Goal: Information Seeking & Learning: Learn about a topic

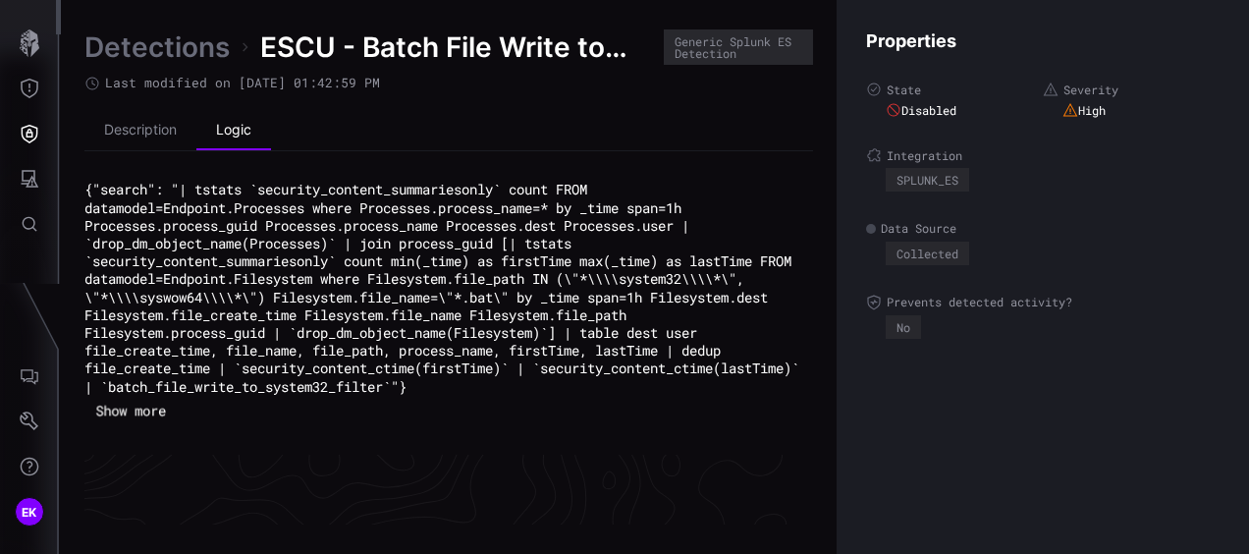
scroll to position [4323, 1116]
click at [138, 136] on li "Description" at bounding box center [140, 130] width 112 height 39
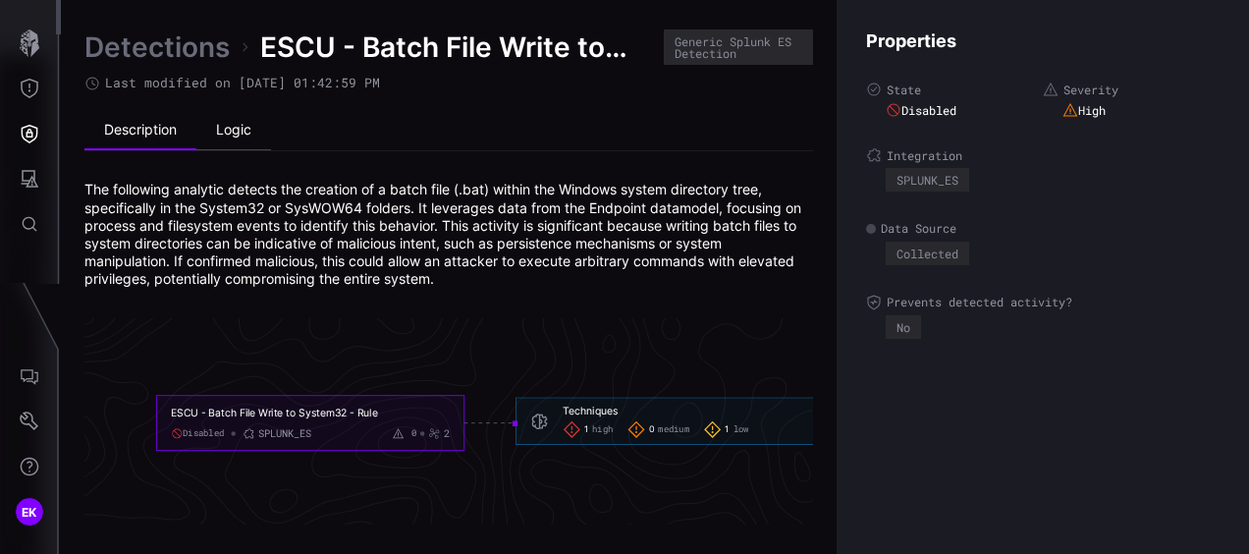
click at [206, 122] on li "Logic" at bounding box center [233, 130] width 75 height 39
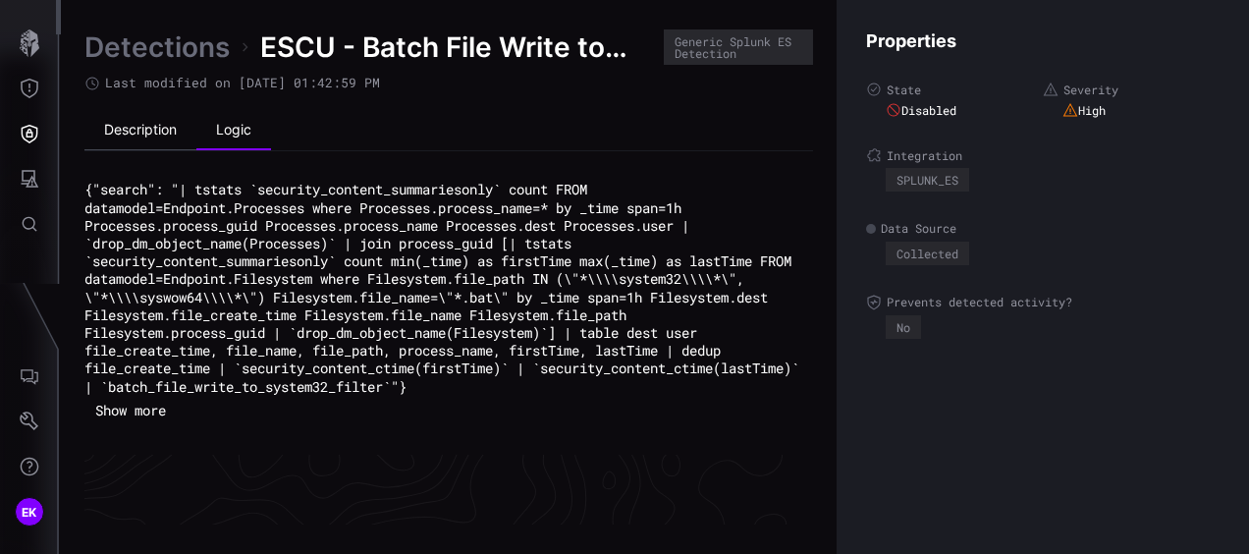
click at [141, 123] on li "Description" at bounding box center [140, 130] width 112 height 39
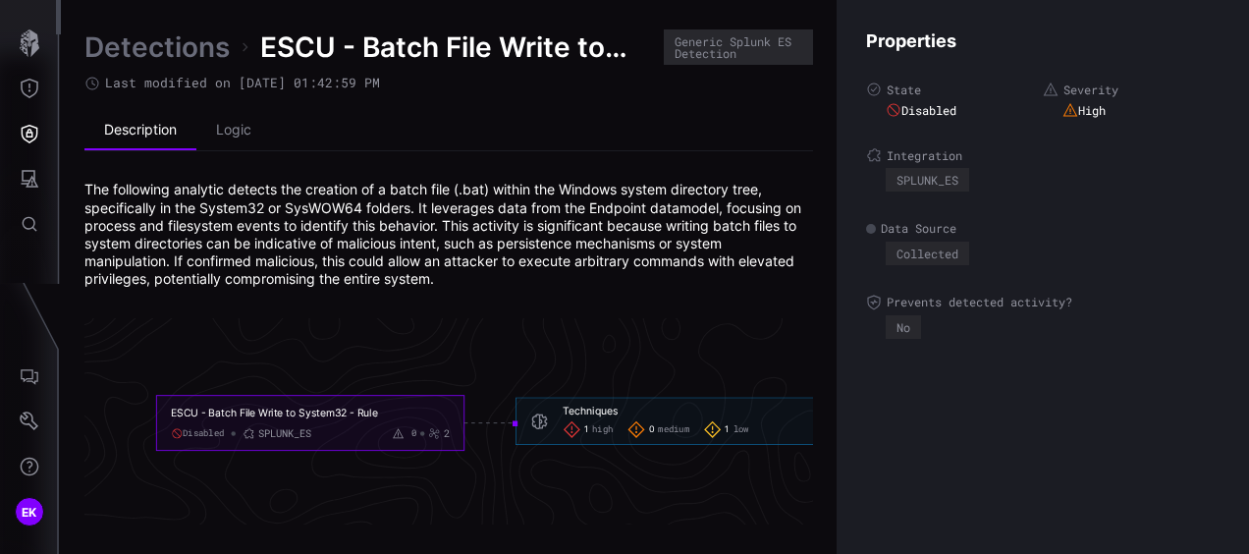
click at [729, 425] on span "1" at bounding box center [727, 429] width 4 height 12
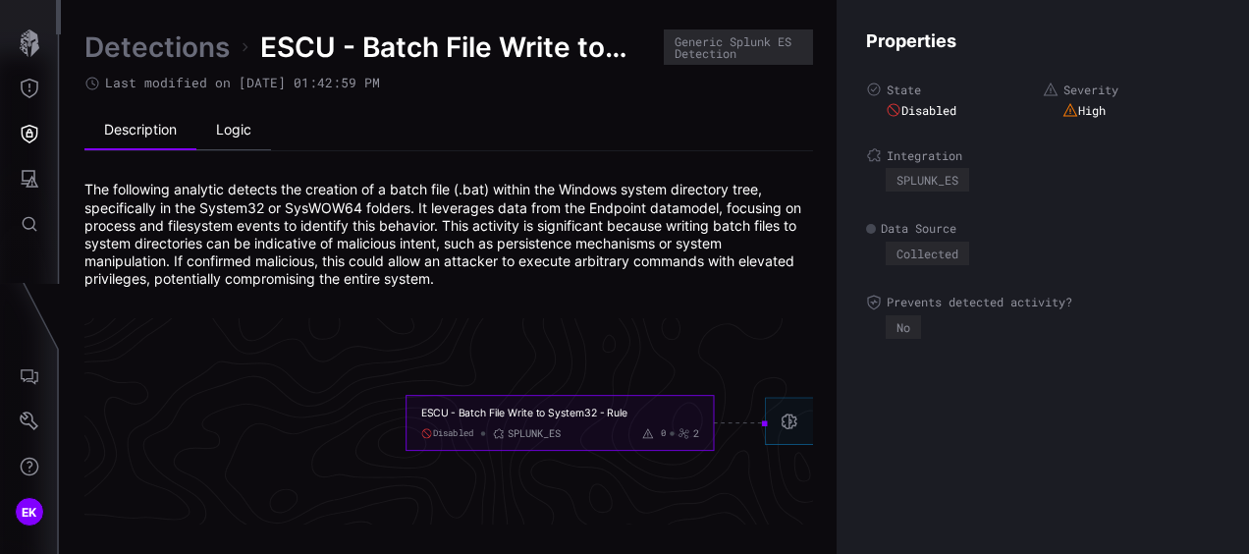
click at [242, 137] on li "Logic" at bounding box center [233, 130] width 75 height 39
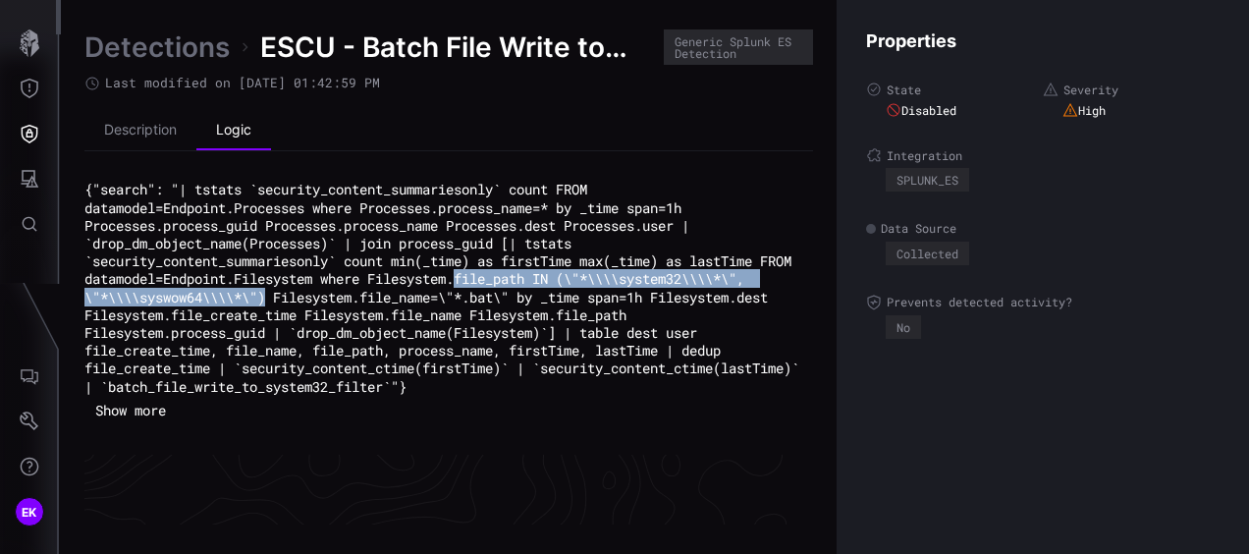
drag, startPoint x: 514, startPoint y: 276, endPoint x: 478, endPoint y: 293, distance: 39.1
click at [478, 293] on code "{"search": "| tstats `security_content_summariesonly` count FROM datamodel=Endp…" at bounding box center [445, 287] width 723 height 215
copy code "file_path IN (\"*\\\\system32\\\\*\", \"*\\\\syswow64\\\\*\")"
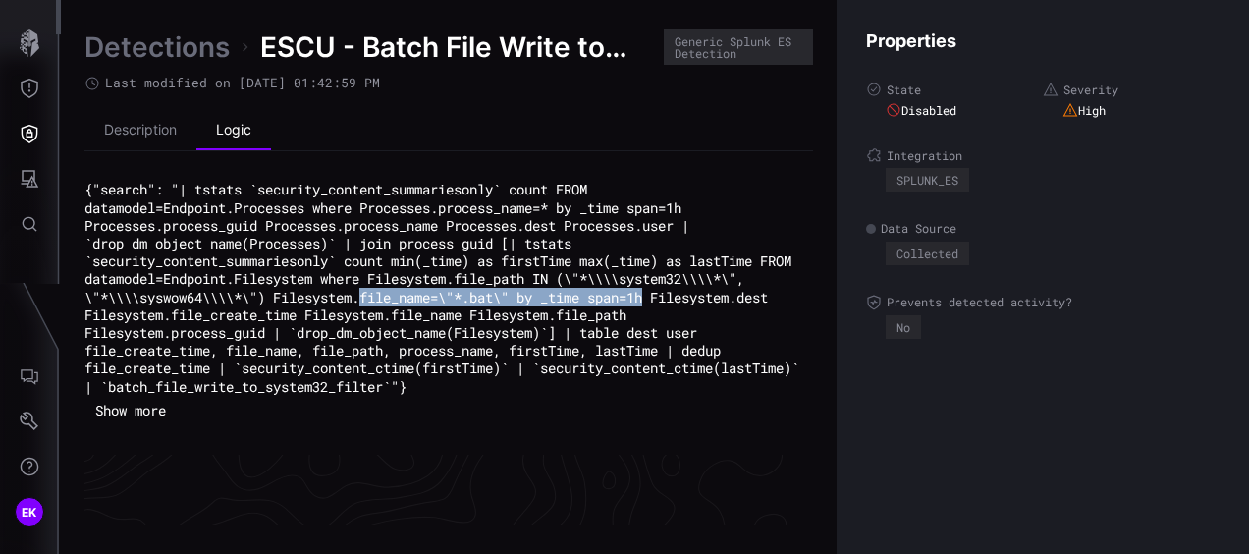
drag, startPoint x: 577, startPoint y: 297, endPoint x: 139, endPoint y: 317, distance: 438.5
click at [139, 317] on code "{"search": "| tstats `security_content_summariesonly` count FROM datamodel=Endp…" at bounding box center [445, 287] width 723 height 215
copy code "file_name=\"*.bat\" by _time span=1h"
click at [171, 410] on button "Show more" at bounding box center [130, 410] width 92 height 29
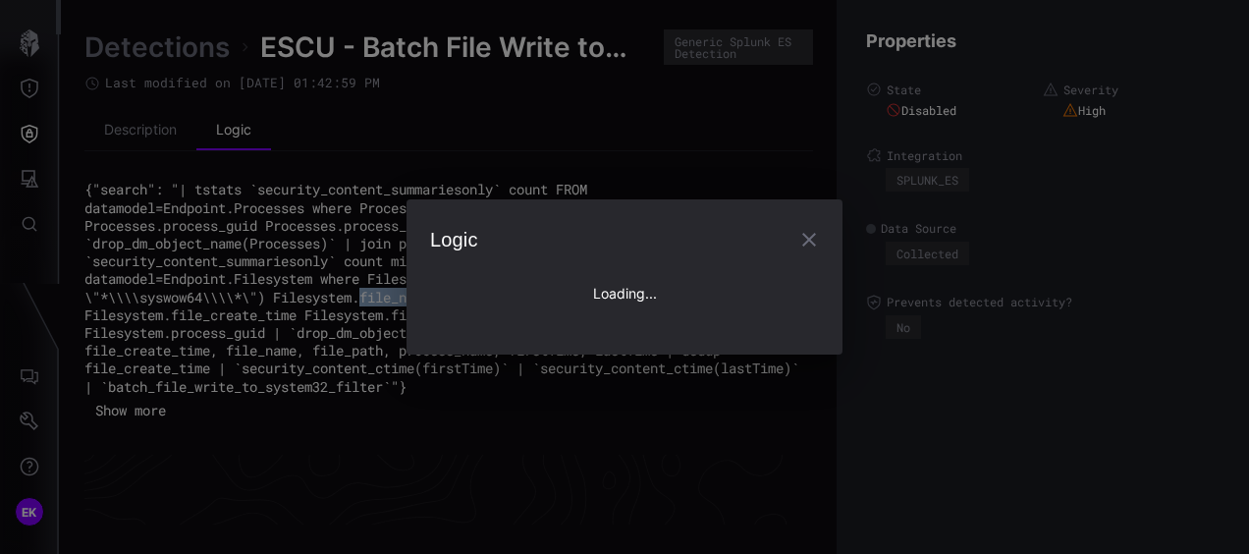
type textarea "**********"
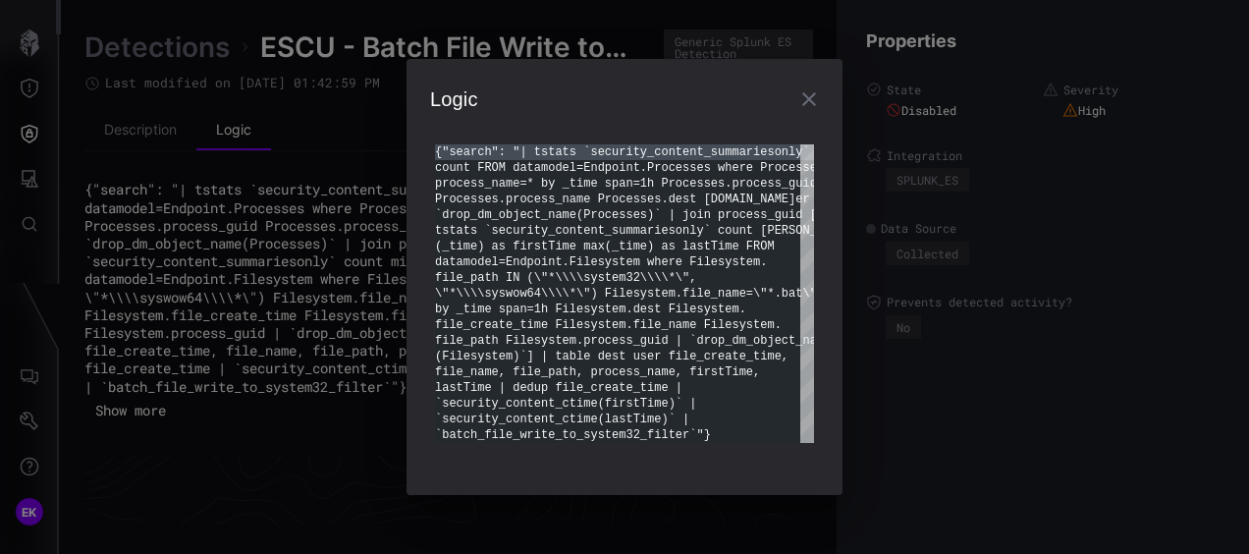
click at [503, 79] on div "Logic {"search": "| tstats `security_content_summarieson ly` count FROM datamod…" at bounding box center [625, 277] width 436 height 436
click at [807, 100] on icon "button" at bounding box center [809, 99] width 14 height 14
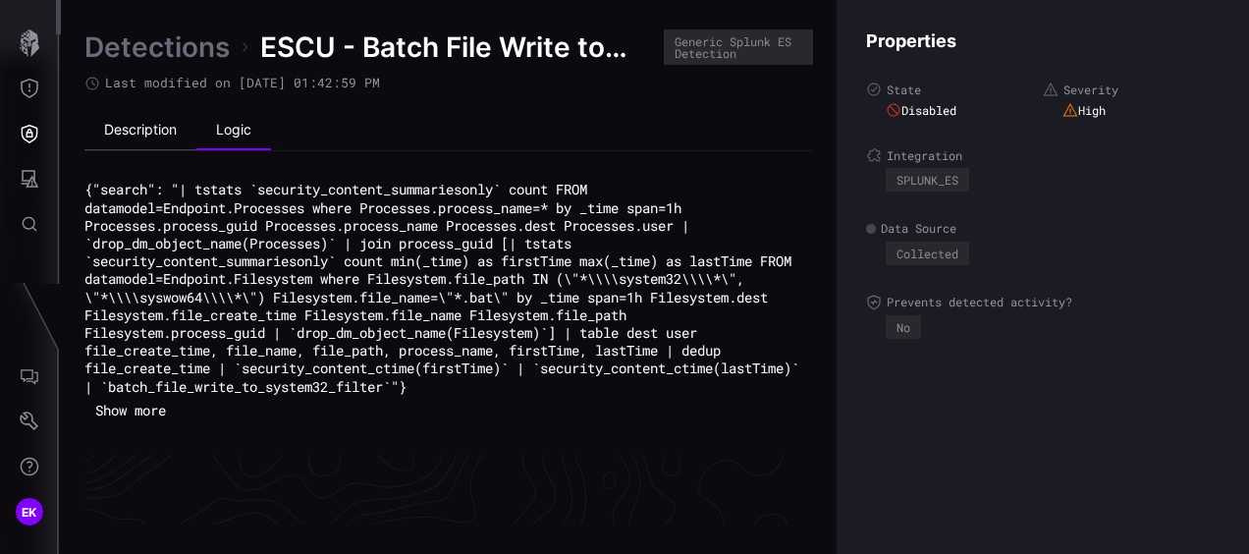
click at [149, 130] on li "Description" at bounding box center [140, 130] width 112 height 39
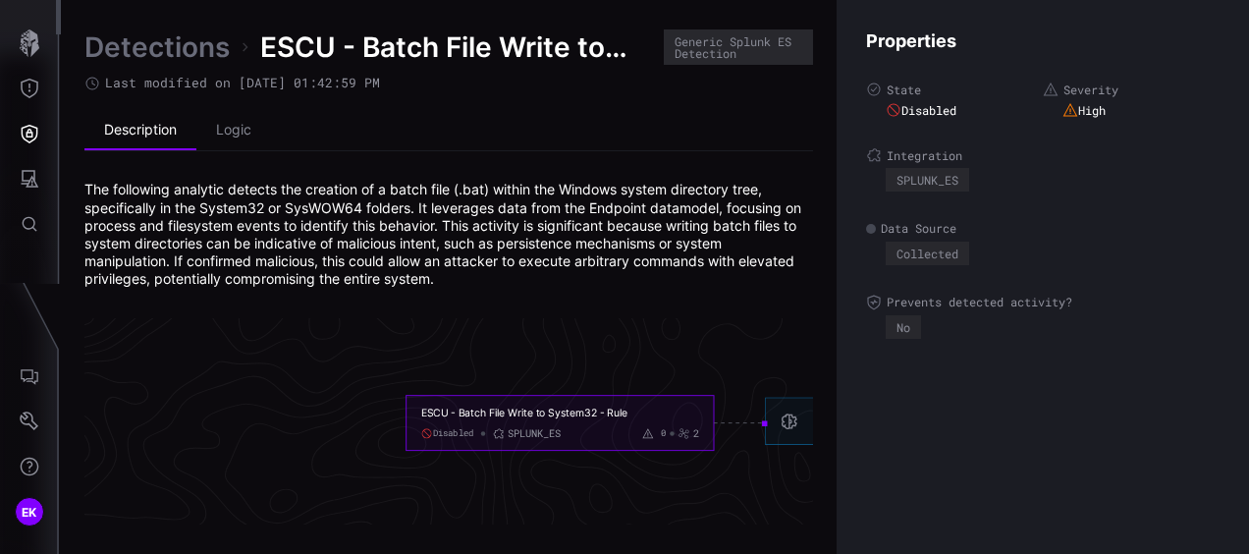
drag, startPoint x: 601, startPoint y: 409, endPoint x: 461, endPoint y: 407, distance: 140.5
click at [461, 407] on div "ESCU - Batch File Write to System32 - Rule" at bounding box center [549, 413] width 256 height 14
copy div "Batch File Write to System32"
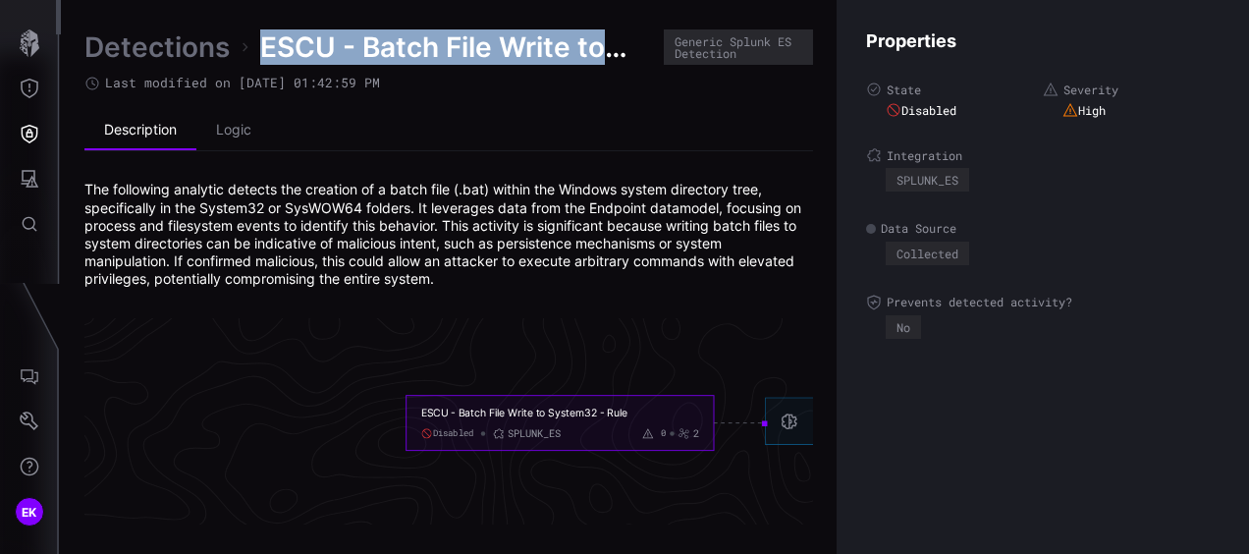
drag, startPoint x: 258, startPoint y: 45, endPoint x: 618, endPoint y: 43, distance: 359.4
click at [618, 43] on div "Detections ESCU - Batch File Write to System32 - Rule Generic Splunk ES Detecti…" at bounding box center [448, 46] width 729 height 35
copy div "ESCU - Batch File Write to System32 - Rule"
drag, startPoint x: 630, startPoint y: 411, endPoint x: 417, endPoint y: 411, distance: 213.1
click at [417, 411] on foreignobject "ESCU - Batch File Write to System32 - Rule Disabled SPLUNK_ES 0 2" at bounding box center [560, 422] width 307 height 55
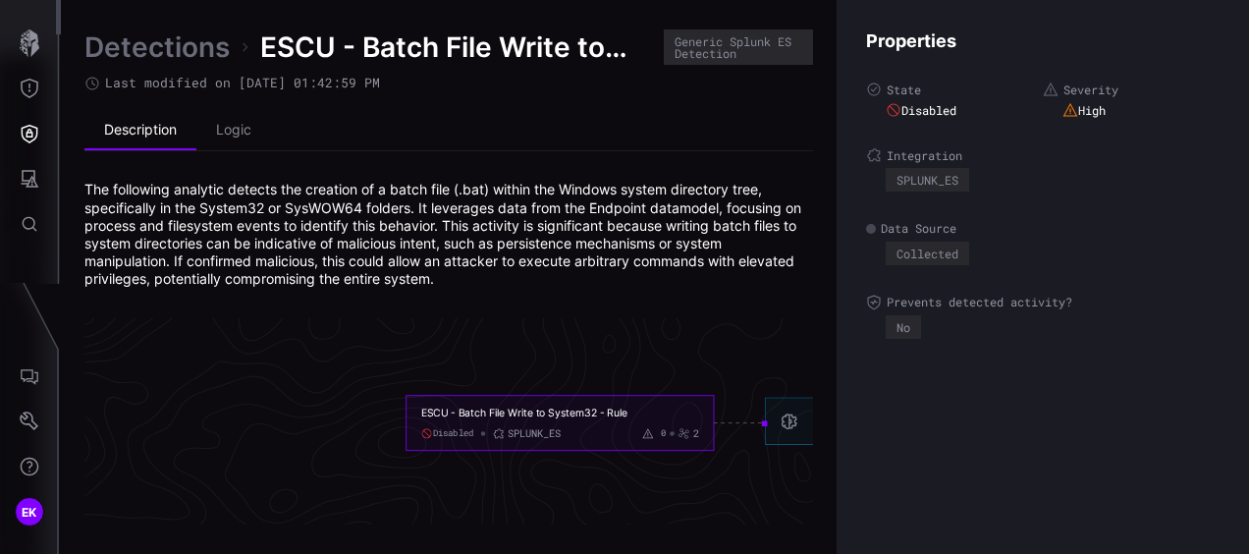
drag, startPoint x: 417, startPoint y: 411, endPoint x: 340, endPoint y: 400, distance: 78.3
click at [340, 400] on icon "ESCU - Batch File Write to System32 - Rule Disabled SPLUNK_ES 0 2 Techniques 1 …" at bounding box center [886, 414] width 2946 height 8839
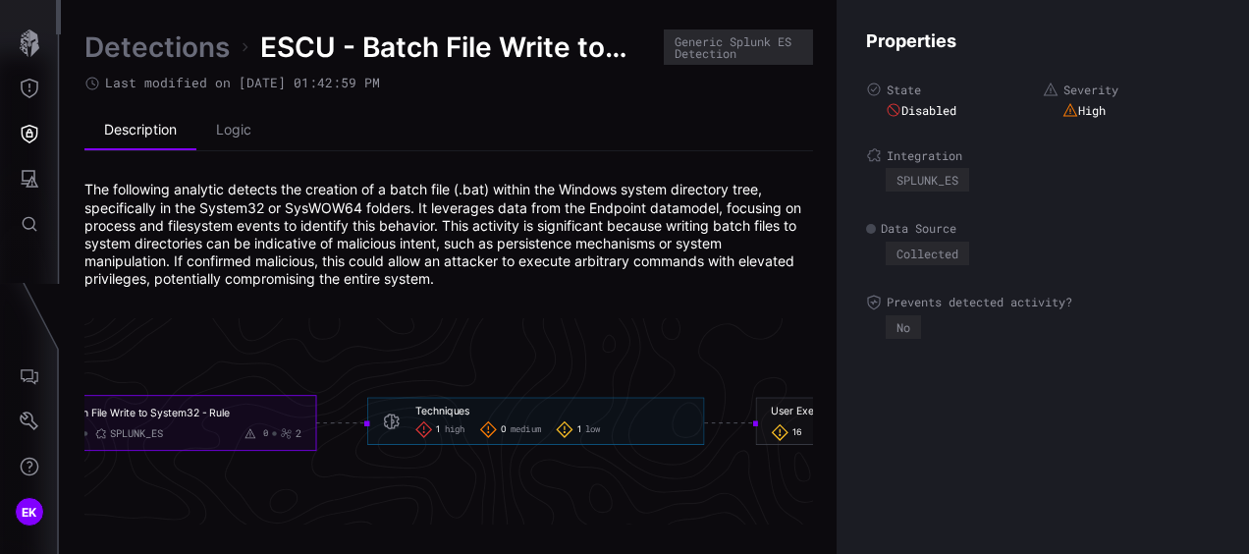
scroll to position [4323, 1075]
click at [443, 432] on span "high" at bounding box center [449, 429] width 21 height 12
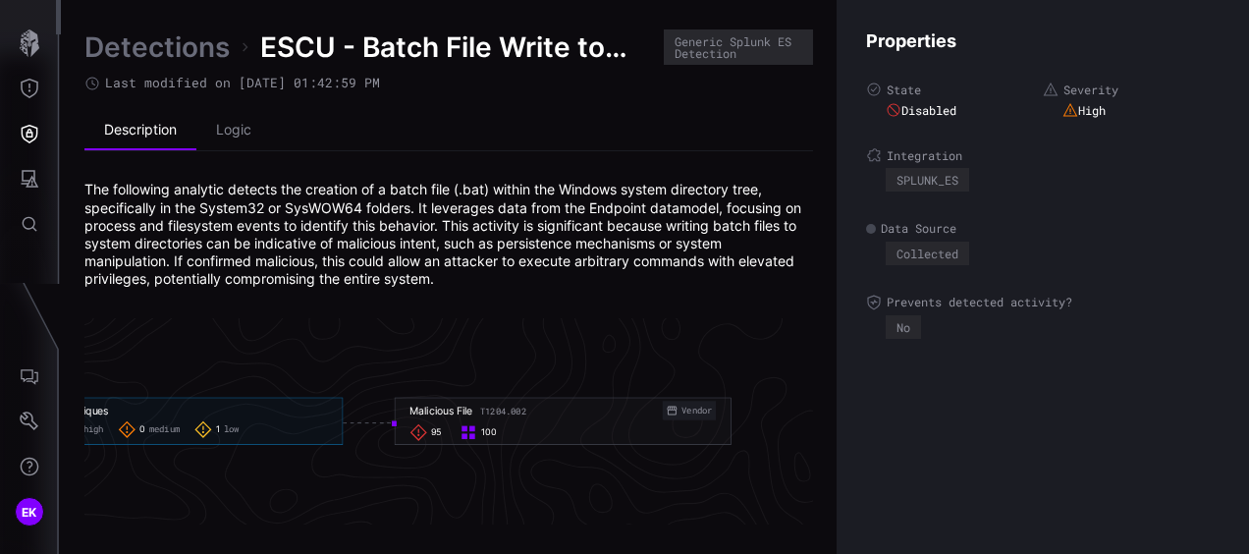
scroll to position [4323, 1425]
click at [532, 423] on div "95 100" at bounding box center [568, 432] width 306 height 18
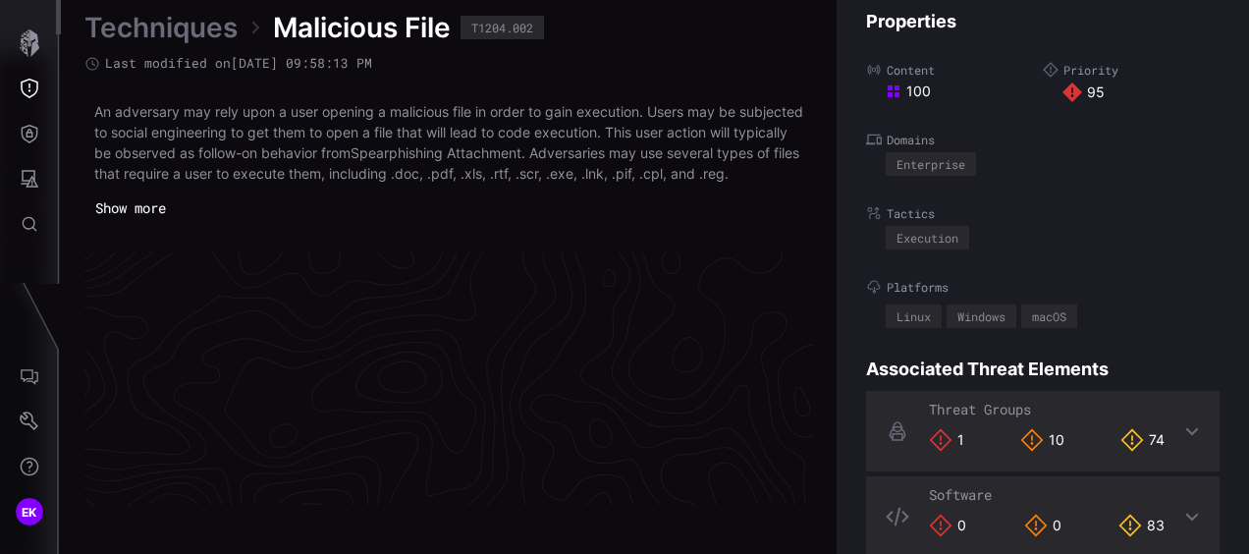
scroll to position [4310, 1116]
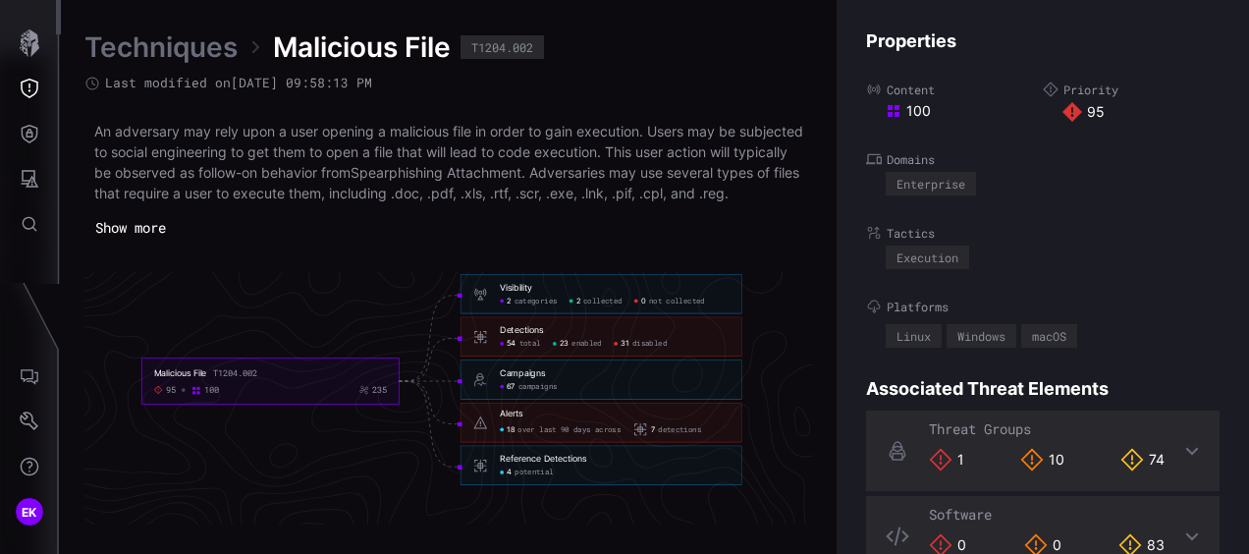
click at [624, 350] on span "31" at bounding box center [625, 345] width 9 height 10
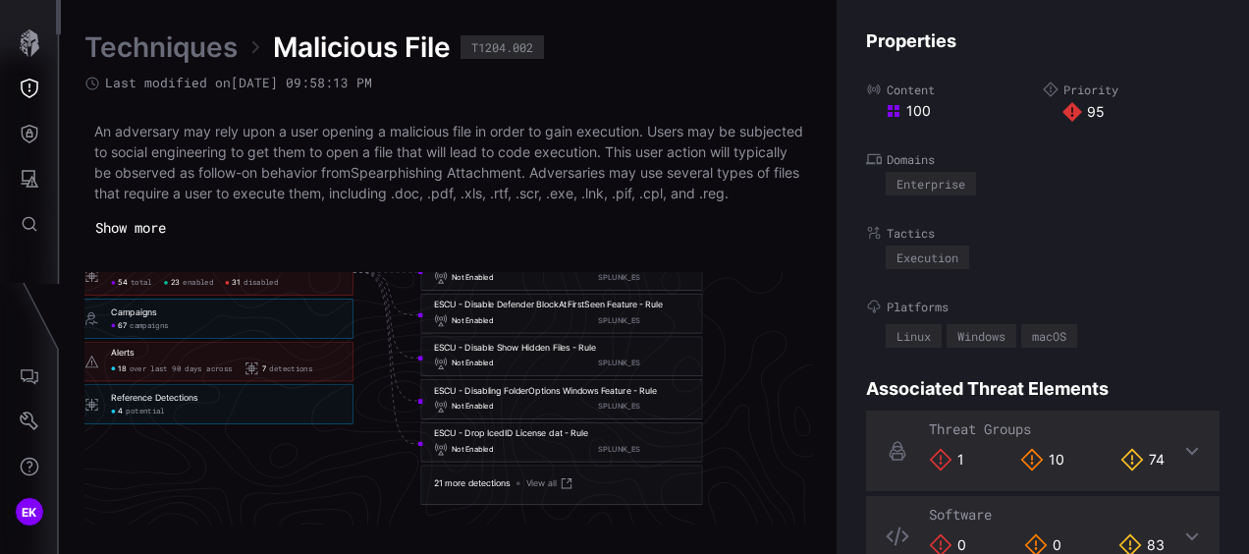
scroll to position [4347, 1330]
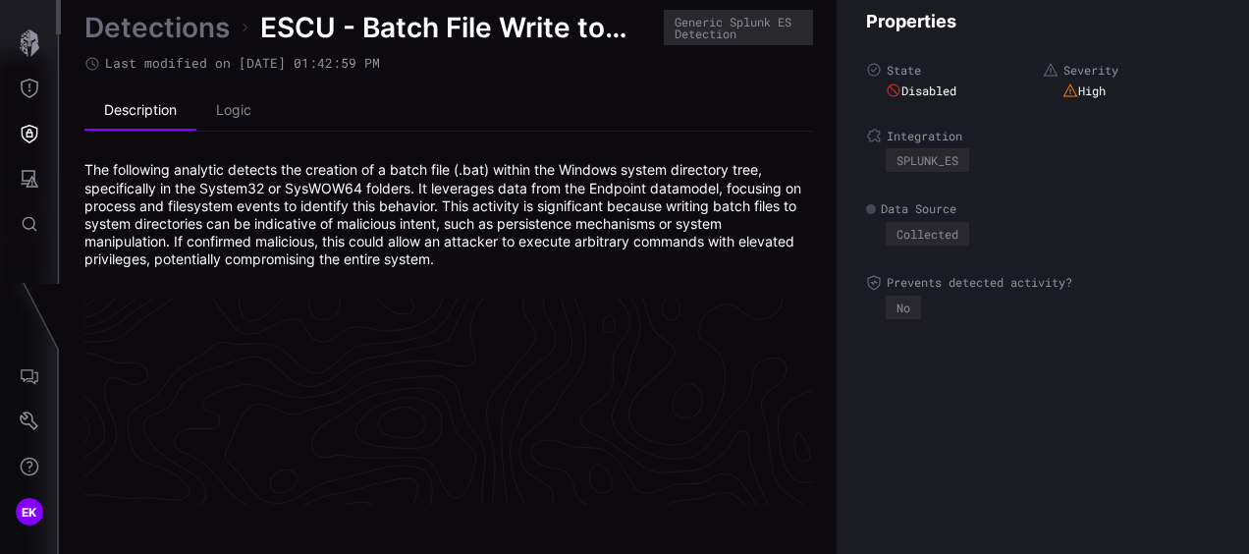
scroll to position [4323, 1116]
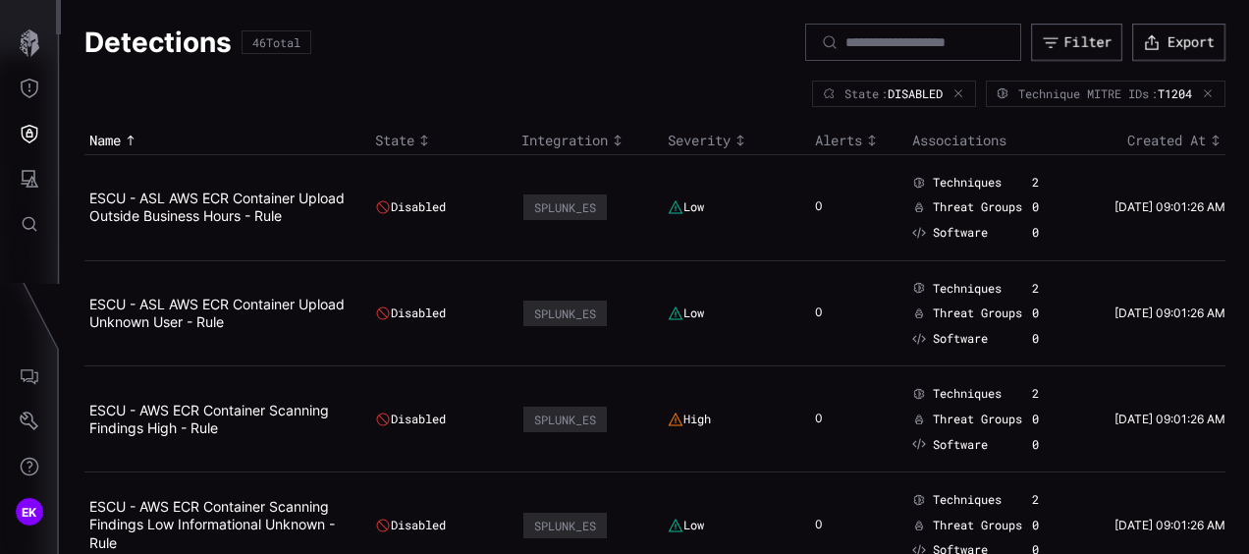
scroll to position [1571, 0]
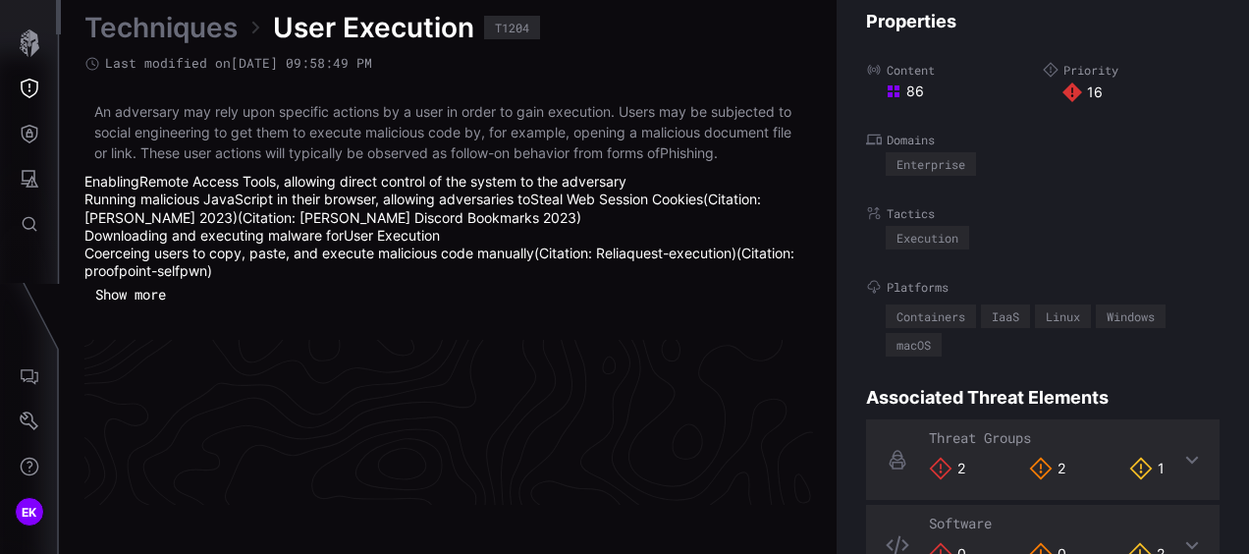
scroll to position [4344, 1116]
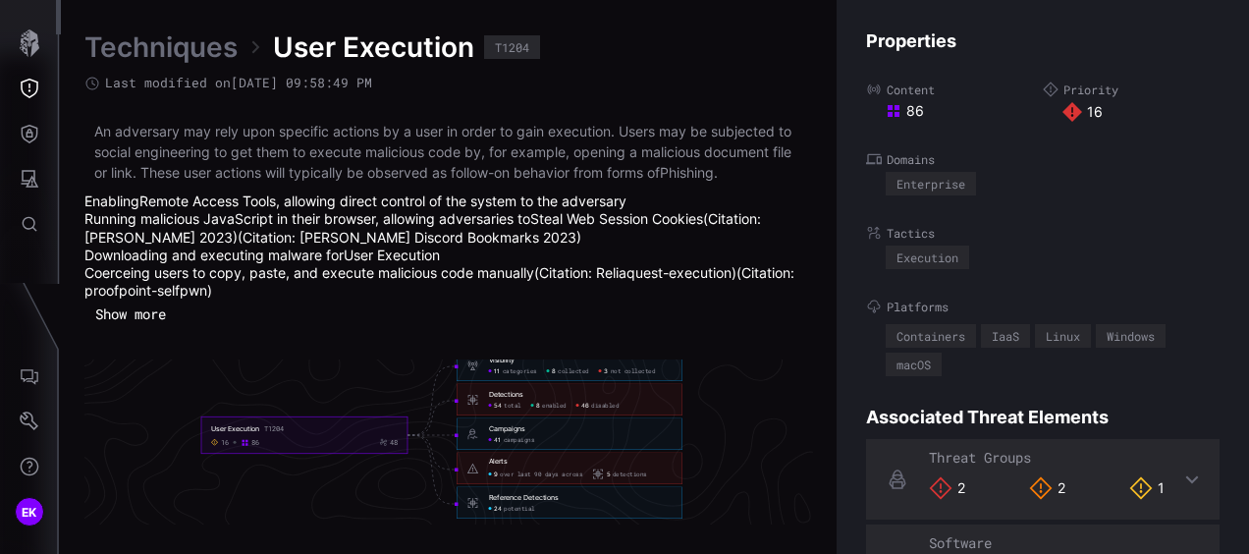
click at [1184, 474] on icon at bounding box center [1192, 479] width 16 height 16
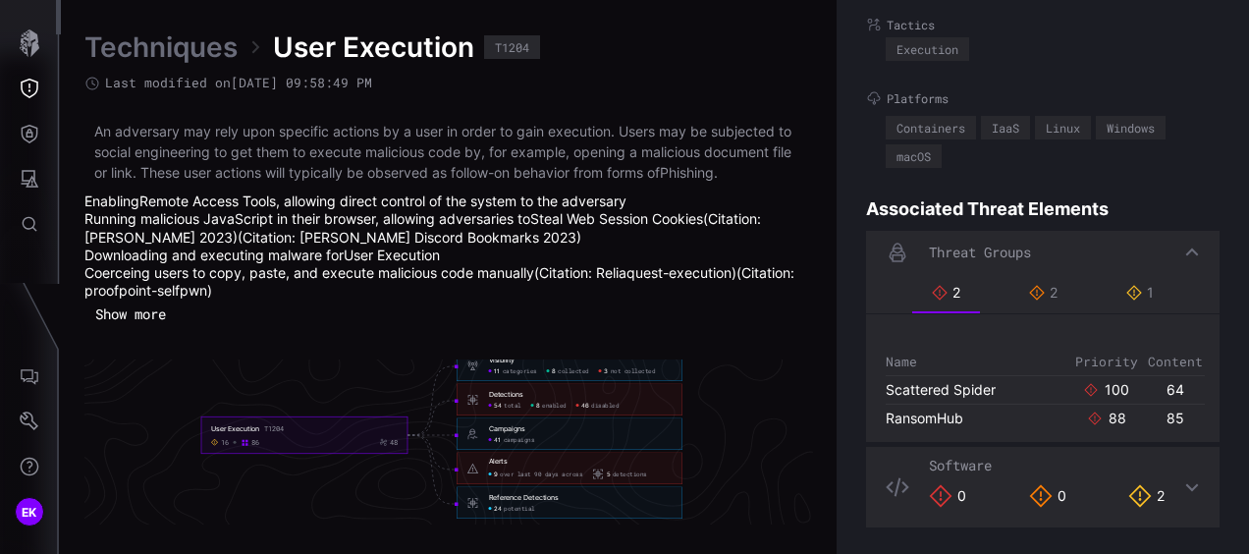
click at [524, 506] on span "potential" at bounding box center [519, 508] width 31 height 8
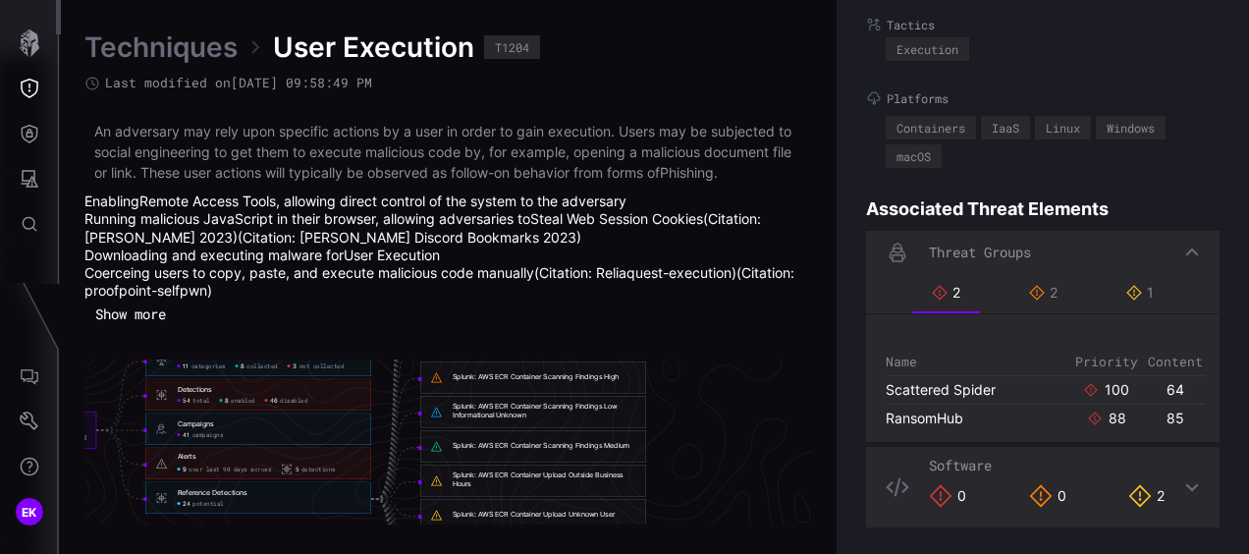
scroll to position [4215, 1289]
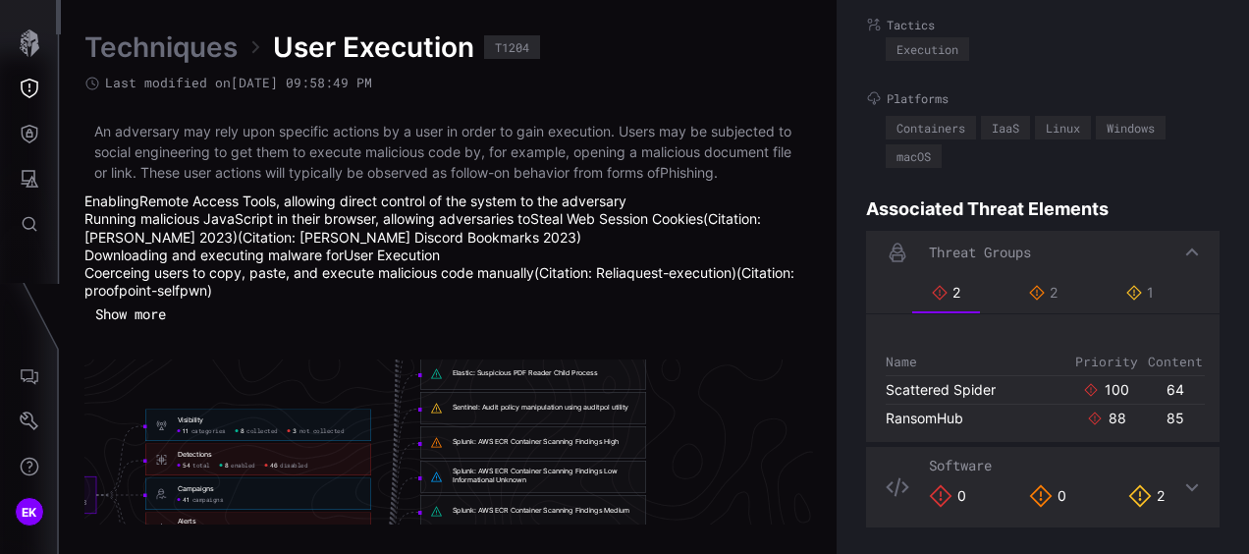
click at [303, 432] on span "not collected" at bounding box center [322, 430] width 45 height 8
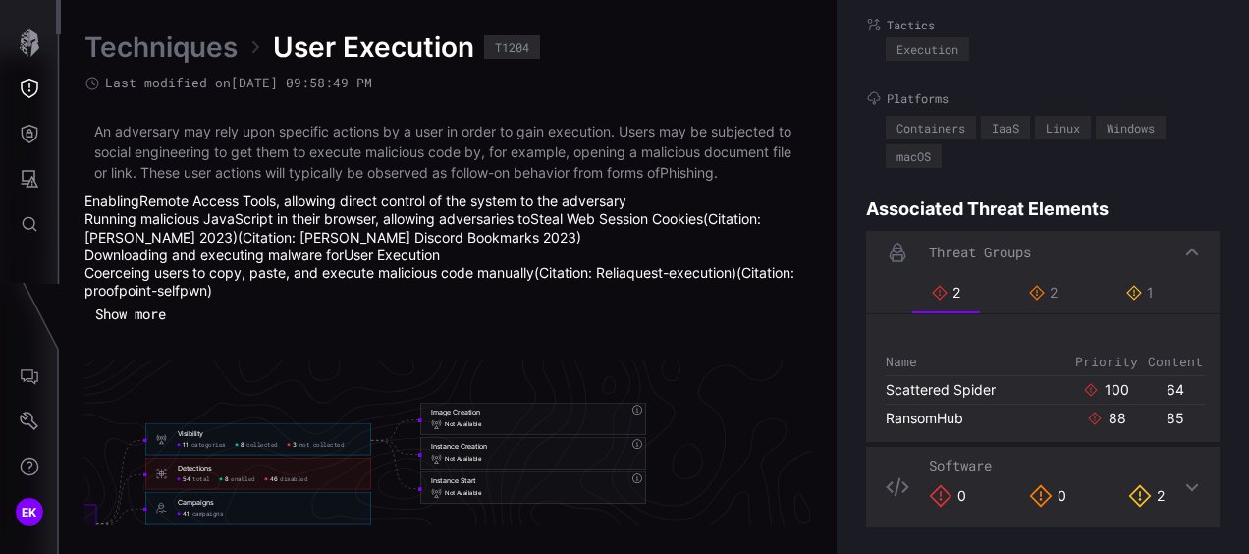
scroll to position [4344, 1289]
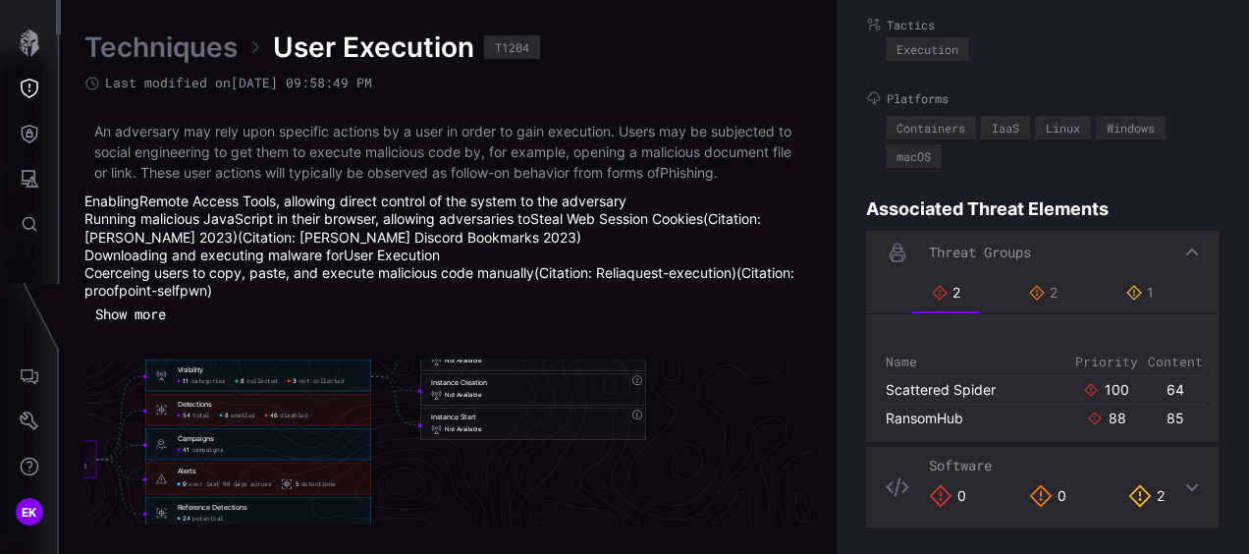
click at [293, 413] on span "disabled" at bounding box center [293, 415] width 27 height 8
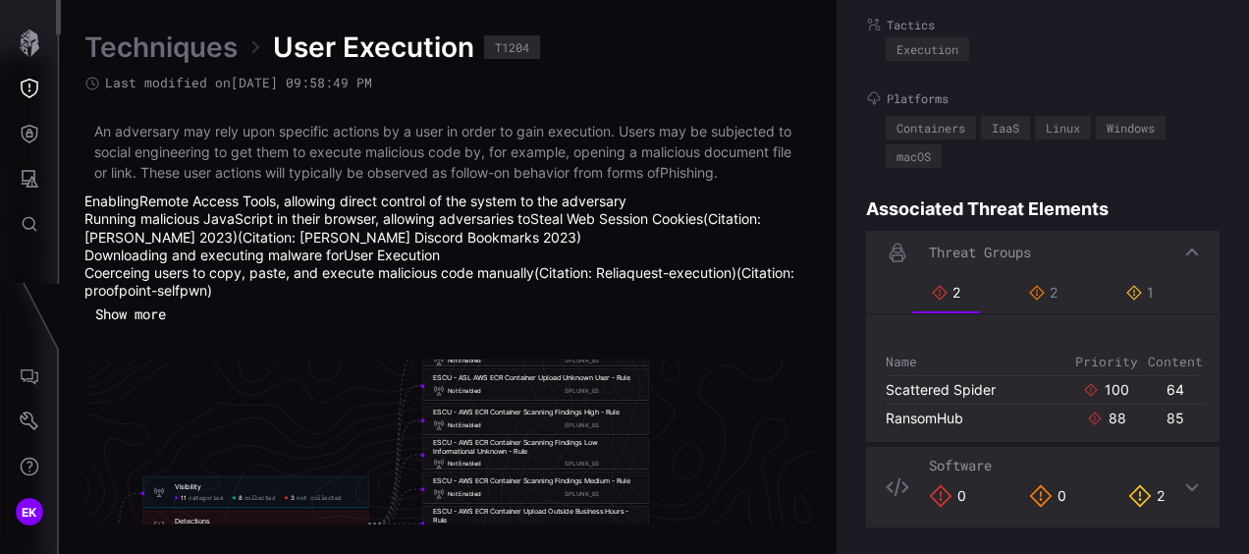
scroll to position [4320, 1289]
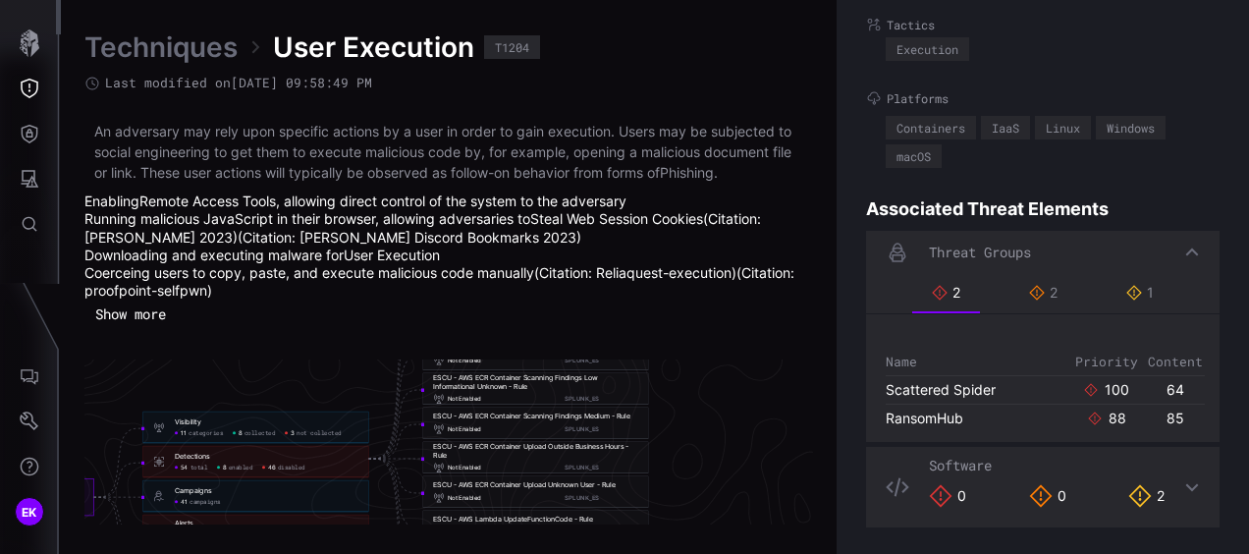
click at [398, 261] on link "User Execution" at bounding box center [392, 255] width 96 height 17
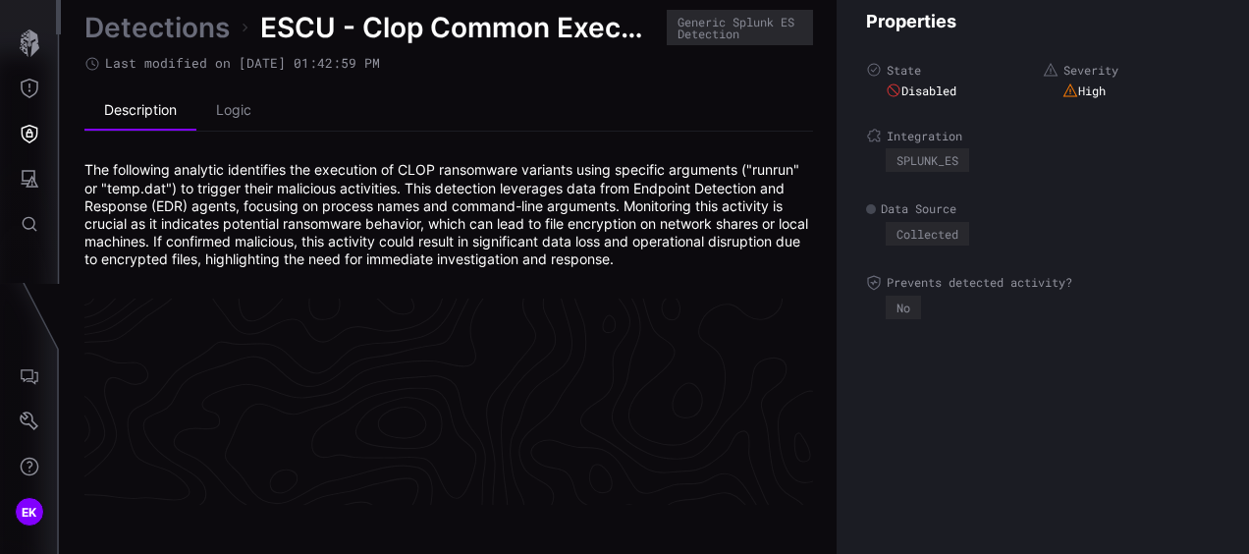
scroll to position [4323, 1116]
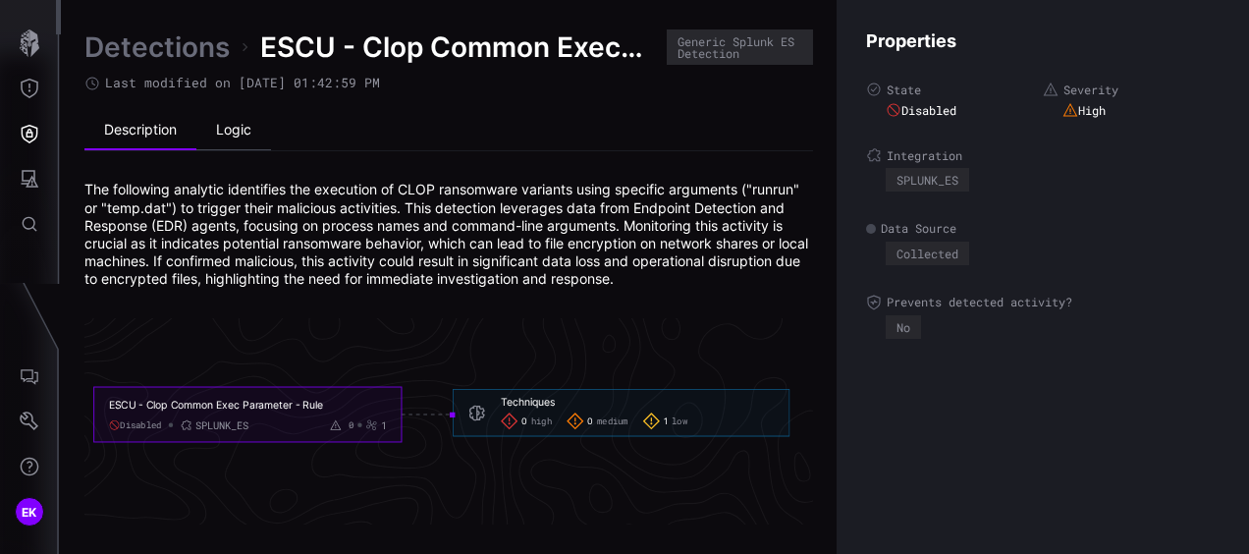
click at [228, 129] on li "Logic" at bounding box center [233, 130] width 75 height 39
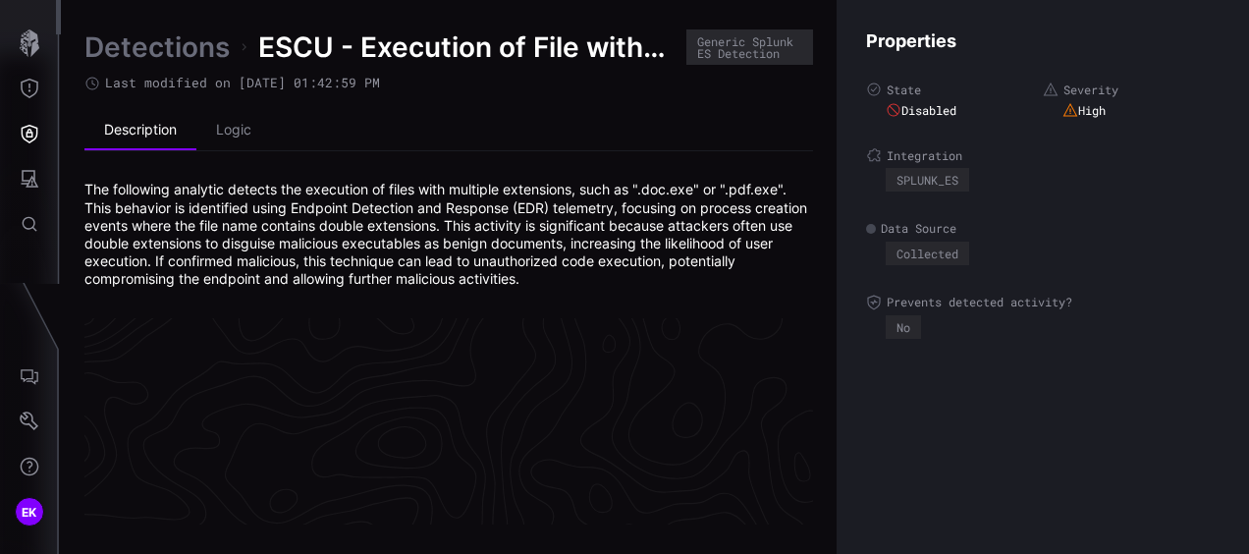
scroll to position [4323, 1116]
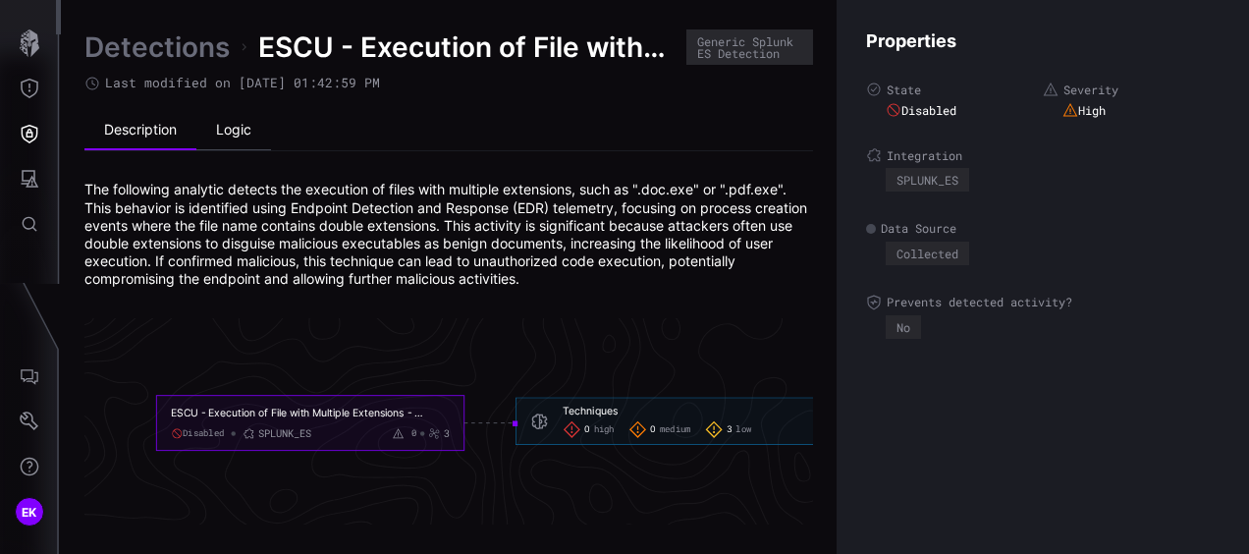
click at [255, 124] on li "Logic" at bounding box center [233, 130] width 75 height 39
